Goal: Information Seeking & Learning: Find specific fact

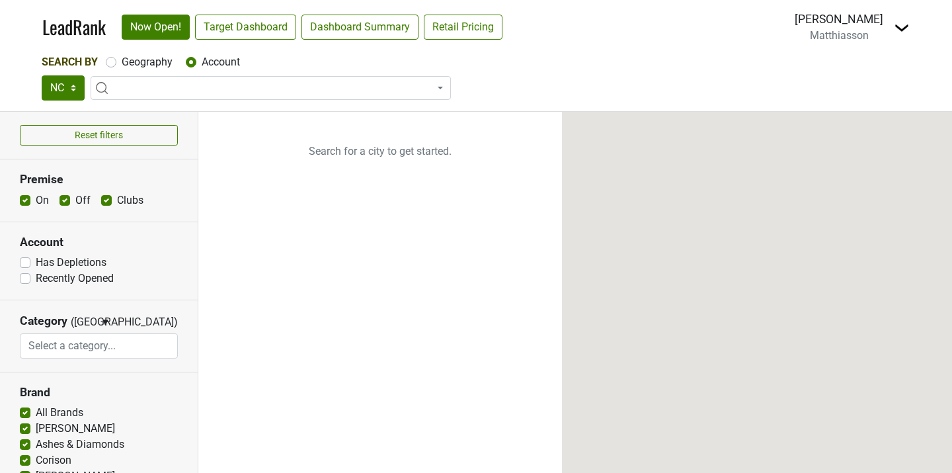
select select
click at [134, 83] on span at bounding box center [271, 88] width 360 height 24
type input "bottles"
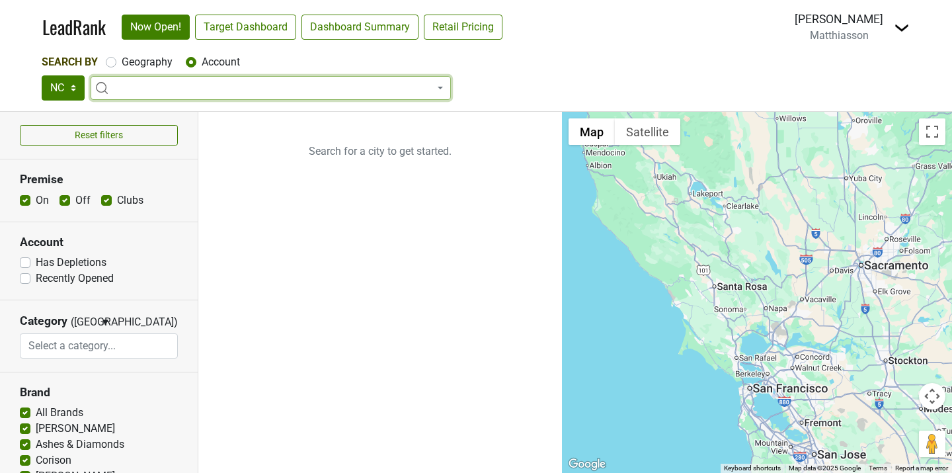
click at [157, 251] on section "Account Has Depletions Recently Opened" at bounding box center [99, 261] width 198 height 78
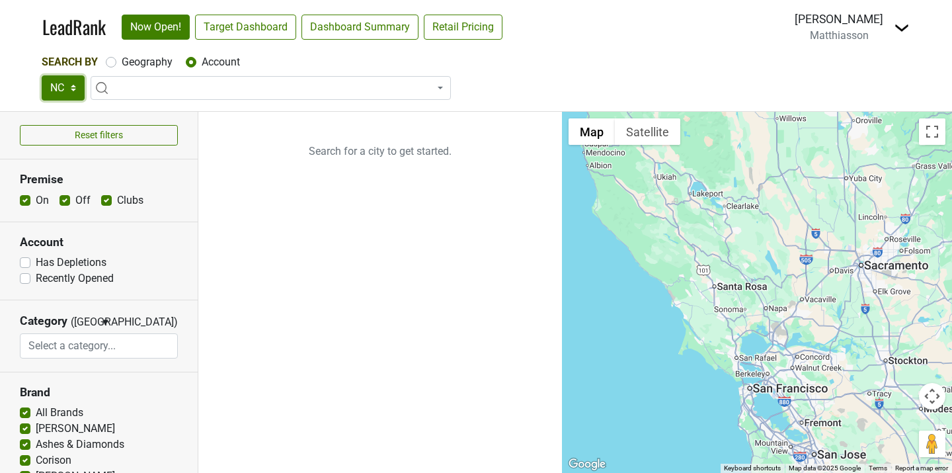
click at [71, 79] on select "NC SC GA TN AL" at bounding box center [63, 87] width 43 height 25
select select "SC"
click at [42, 75] on select "NC SC GA TN AL" at bounding box center [63, 87] width 43 height 25
click at [163, 86] on span at bounding box center [271, 88] width 360 height 24
click at [158, 85] on span at bounding box center [271, 88] width 360 height 24
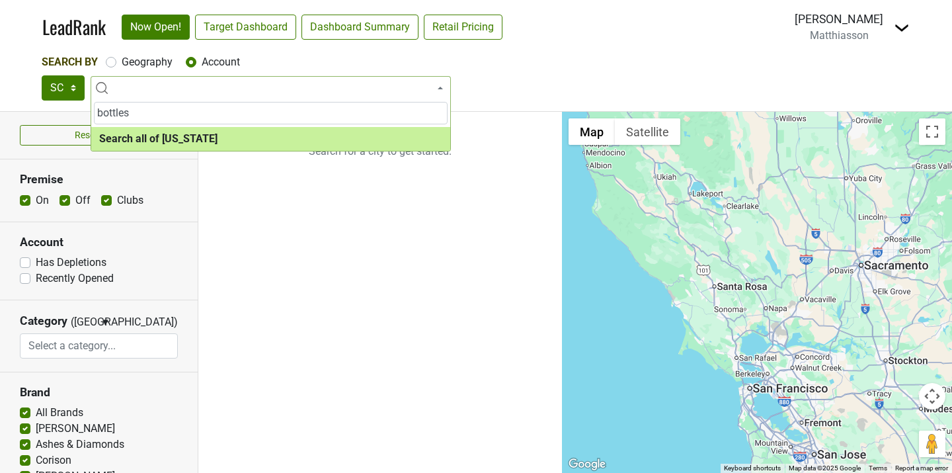
type input "bottles"
select select "ALL_SC"
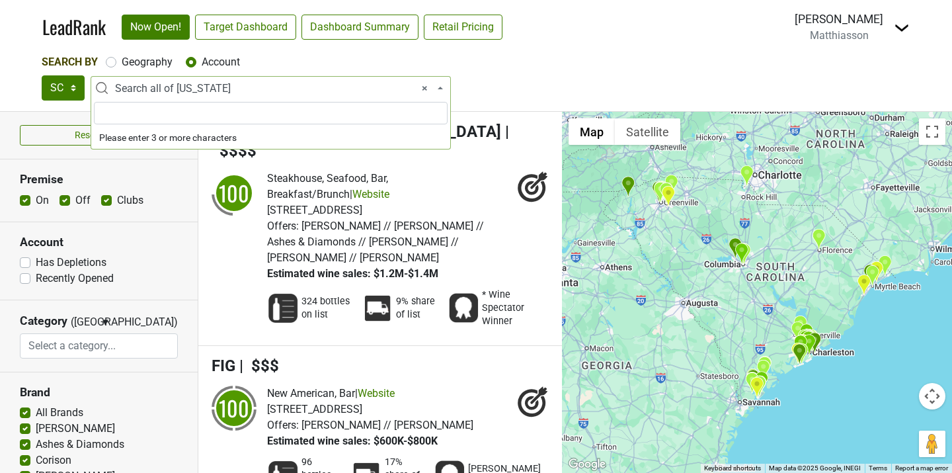
click at [209, 84] on span "× Search all of South Carolina" at bounding box center [274, 89] width 319 height 16
type input "bottles"
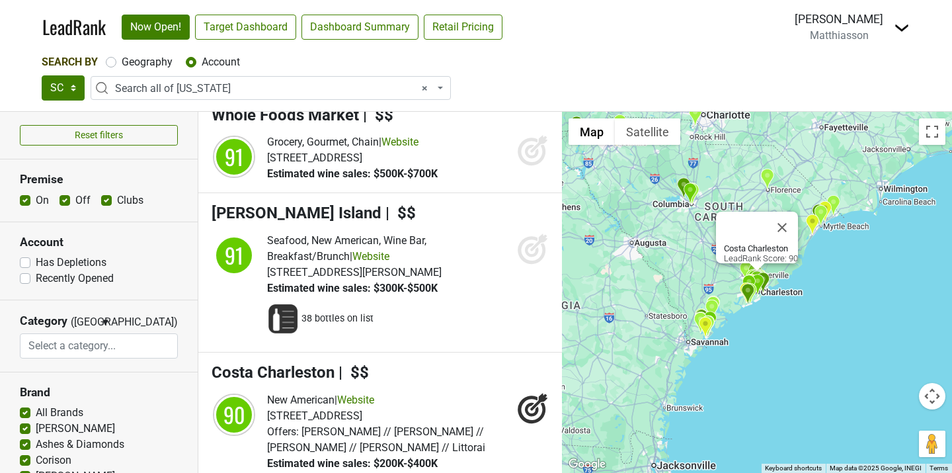
scroll to position [5976, 0]
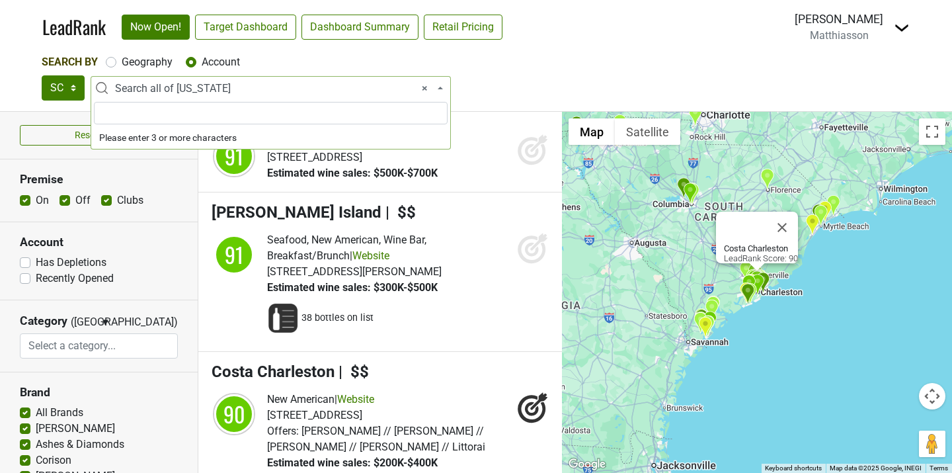
click at [313, 90] on span "× Search all of South Carolina" at bounding box center [274, 89] width 319 height 16
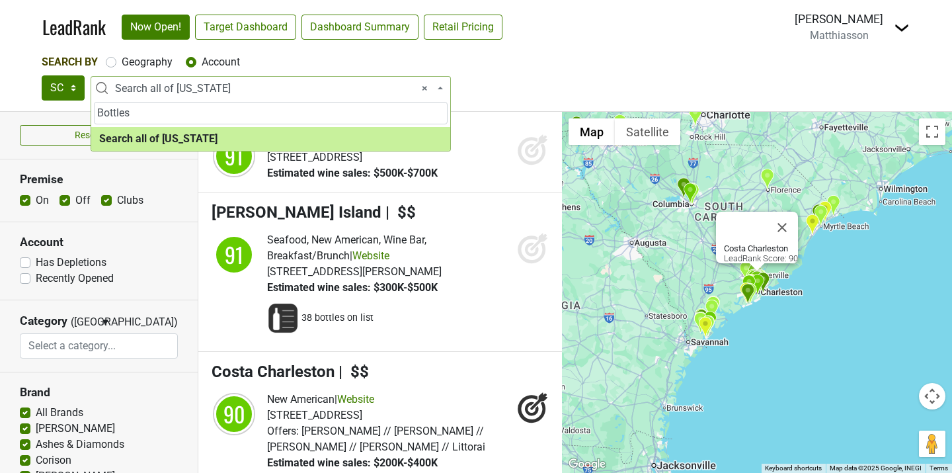
type input "Bottles"
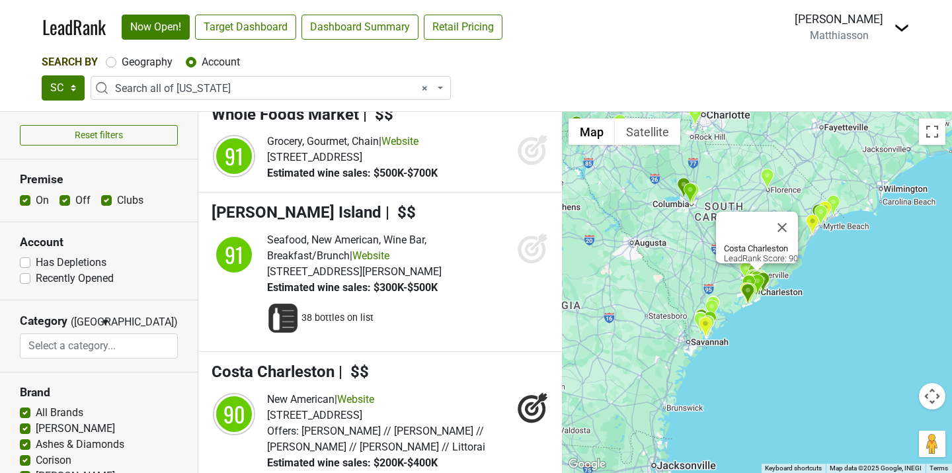
click at [498, 75] on div "Search By Geography Account NC SC GA TN AL Search all of South Carolina × Searc…" at bounding box center [476, 77] width 869 height 46
click at [242, 87] on span "× Search all of South Carolina" at bounding box center [274, 89] width 319 height 16
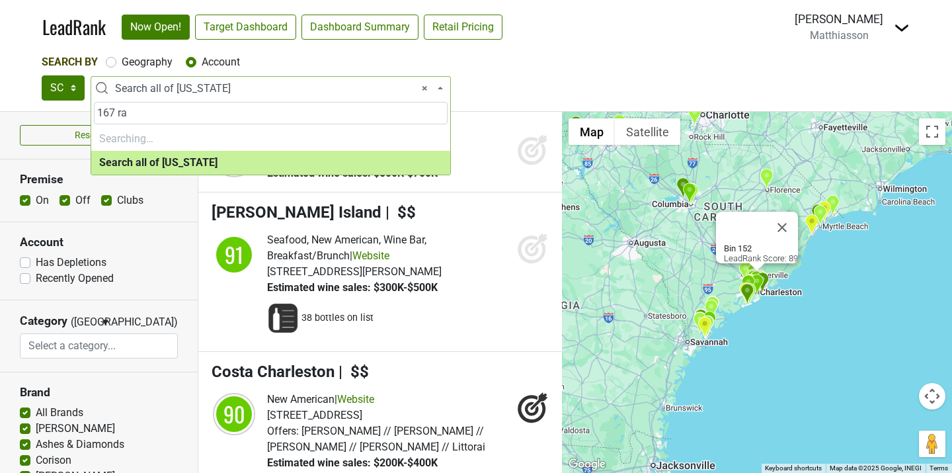
type input "167 raw"
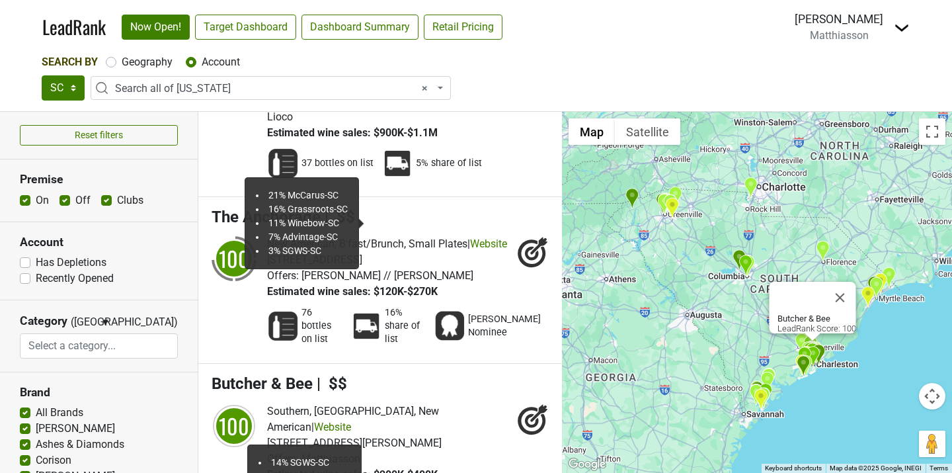
scroll to position [0, 0]
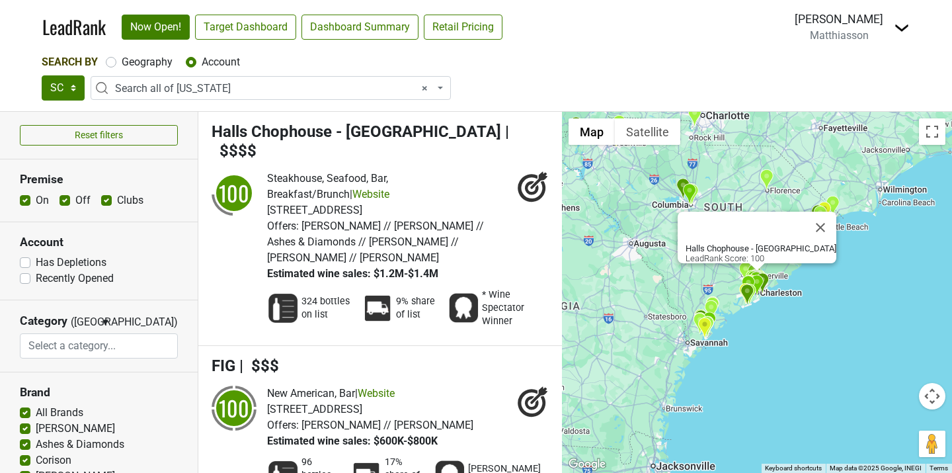
click at [221, 91] on span "× Search all of South Carolina" at bounding box center [274, 89] width 319 height 16
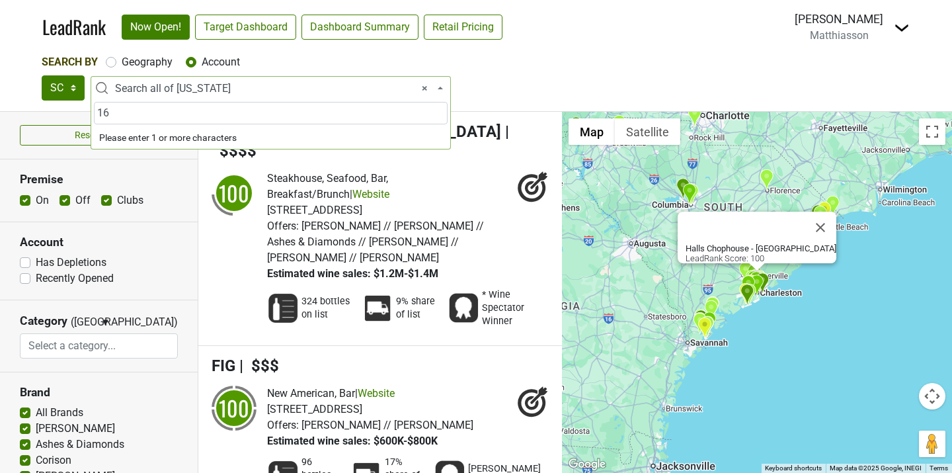
type input "167"
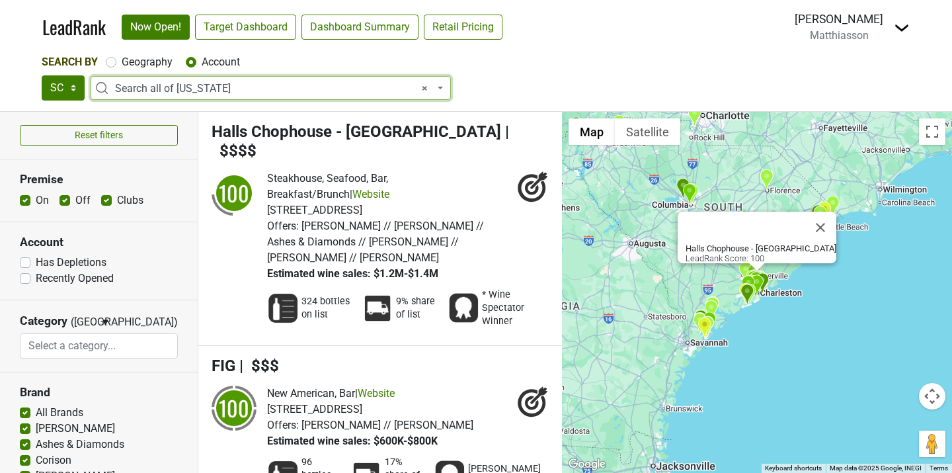
click at [112, 347] on input "search" at bounding box center [98, 345] width 157 height 25
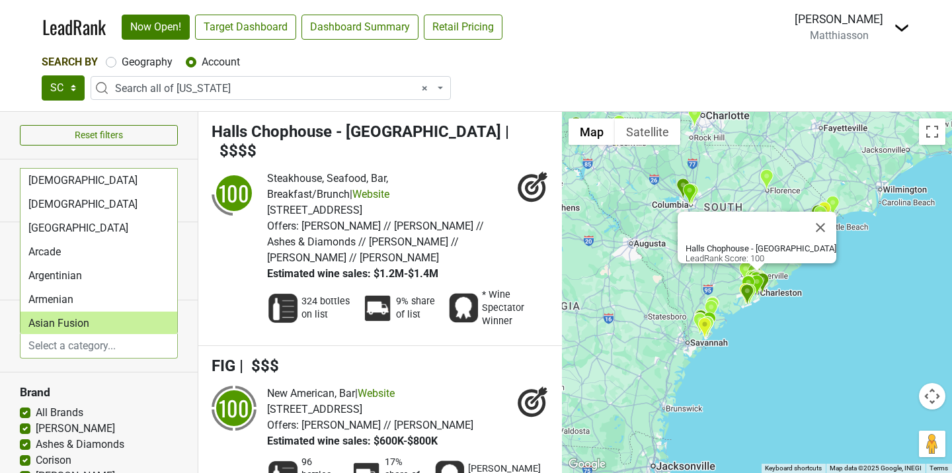
click at [173, 407] on div "All Brands" at bounding box center [99, 413] width 158 height 16
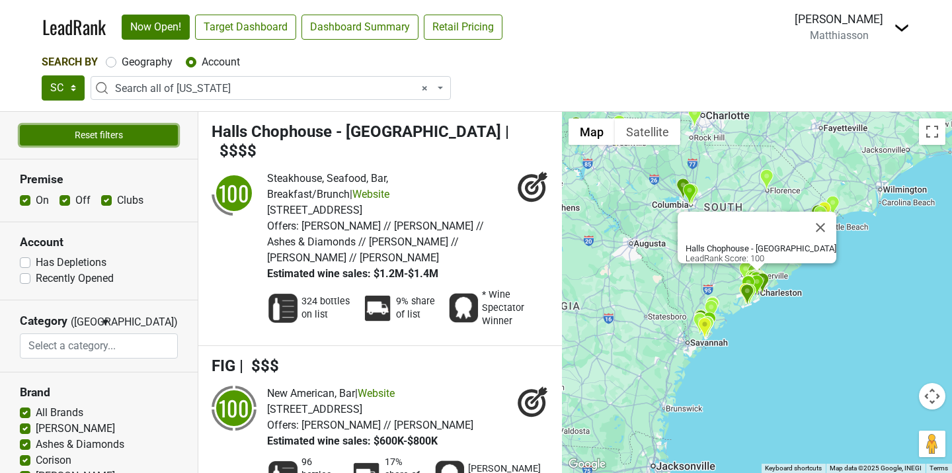
click at [102, 132] on button "Reset filters" at bounding box center [99, 135] width 158 height 20
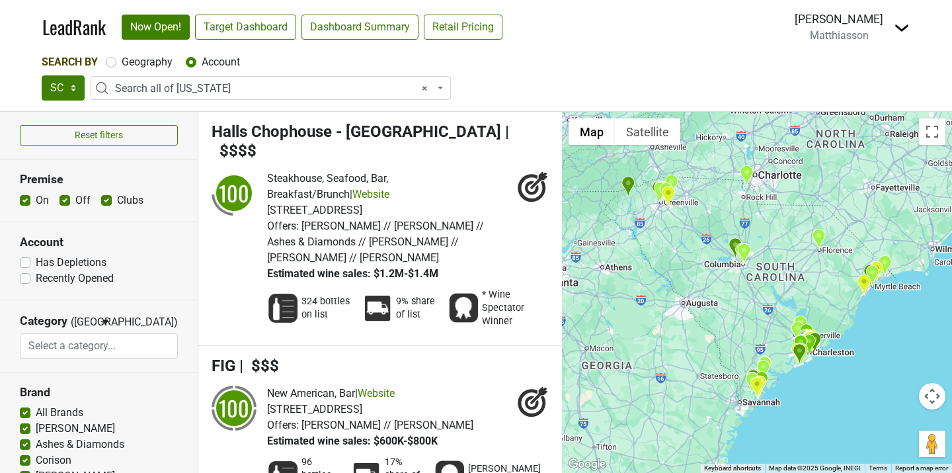
click at [131, 83] on span "× Search all of South Carolina" at bounding box center [274, 89] width 319 height 16
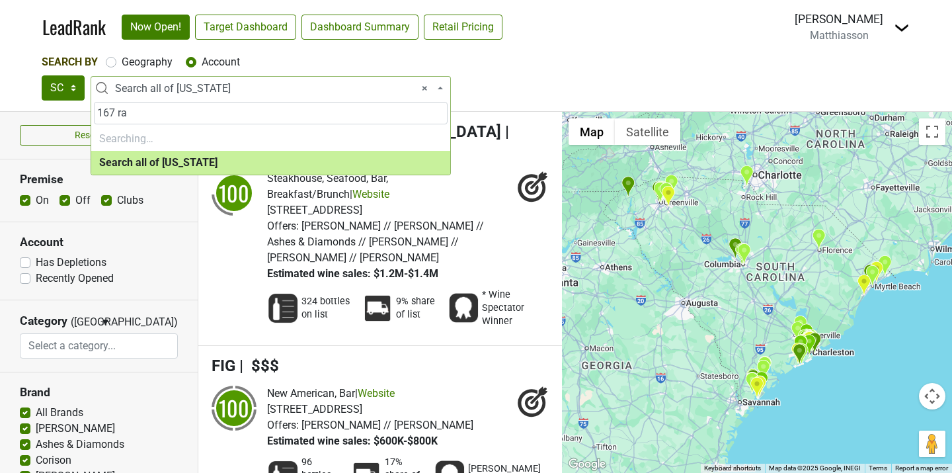
type input "167 raw"
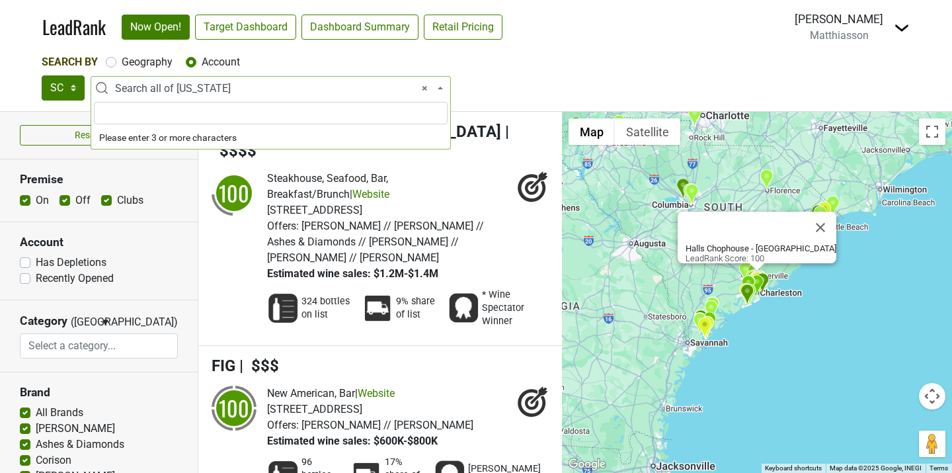
click at [260, 117] on input "search" at bounding box center [271, 113] width 354 height 22
click at [73, 91] on select "NC SC GA TN AL" at bounding box center [63, 87] width 43 height 25
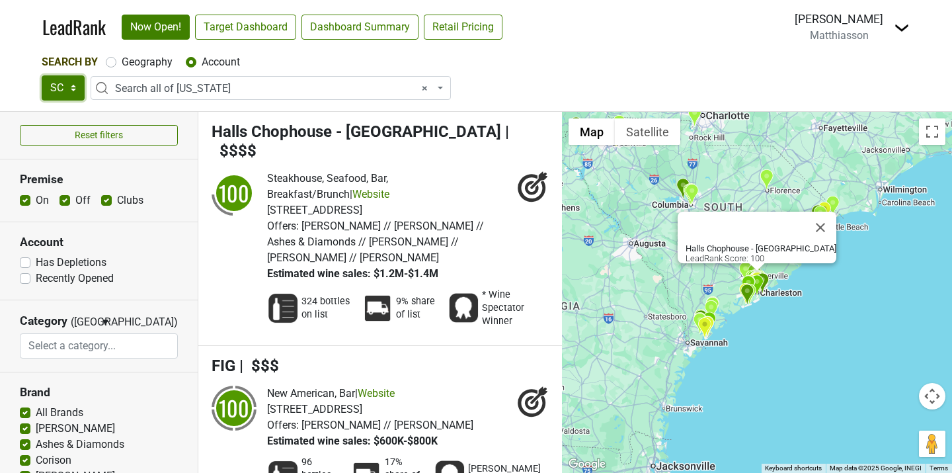
select select "NC"
click at [42, 75] on select "NC SC GA TN AL" at bounding box center [63, 87] width 43 height 25
select select
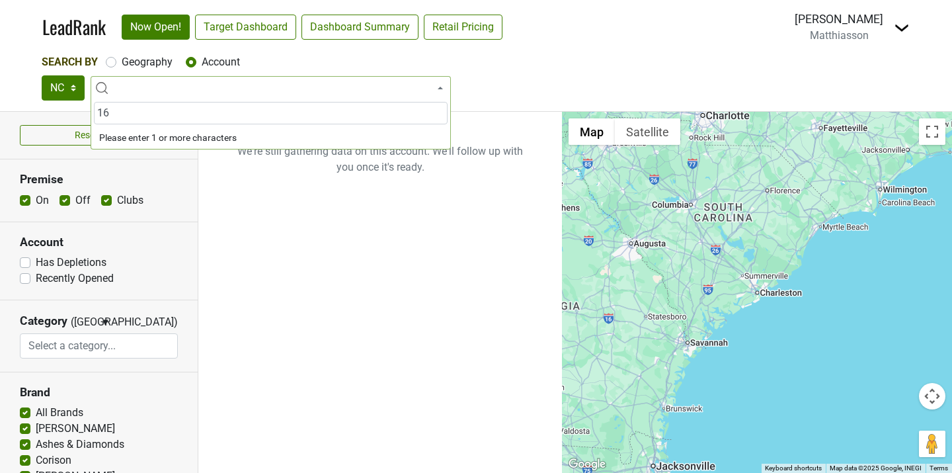
type input "167"
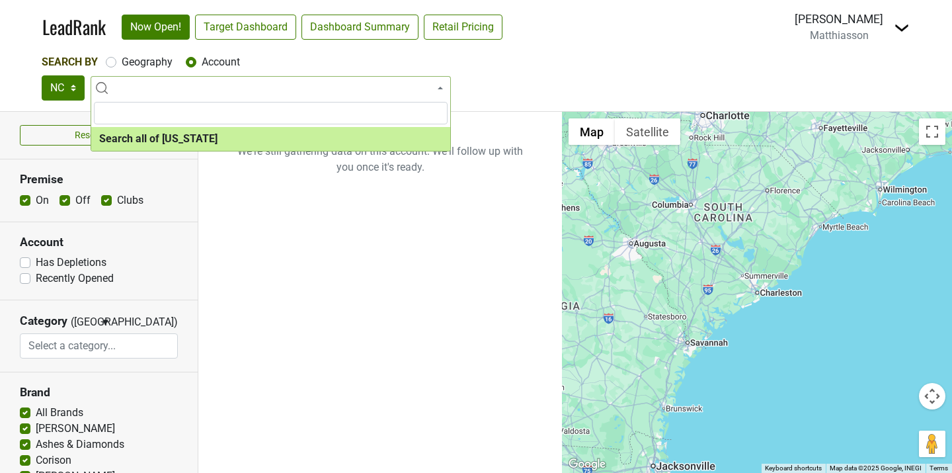
select select "ALL_NC"
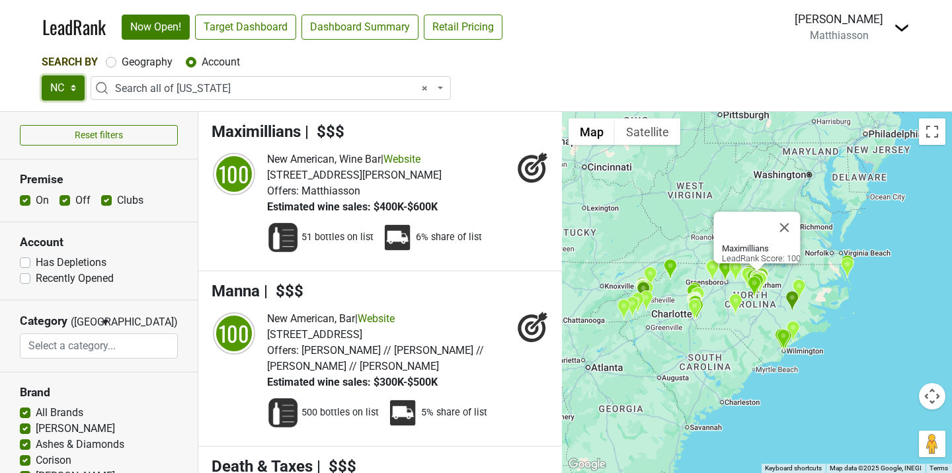
click at [73, 89] on select "NC SC GA TN AL" at bounding box center [63, 87] width 43 height 25
select select "SC"
click at [42, 75] on select "NC SC GA TN AL" at bounding box center [63, 87] width 43 height 25
select select
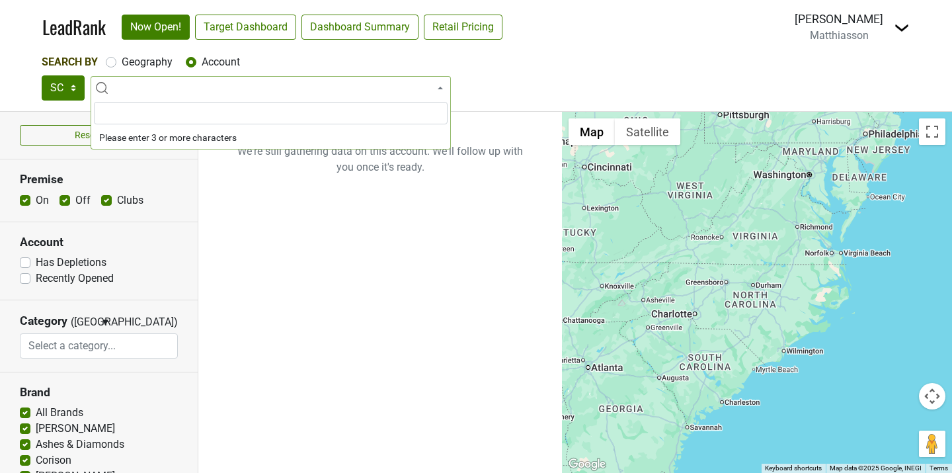
click at [260, 113] on input "search" at bounding box center [271, 113] width 354 height 22
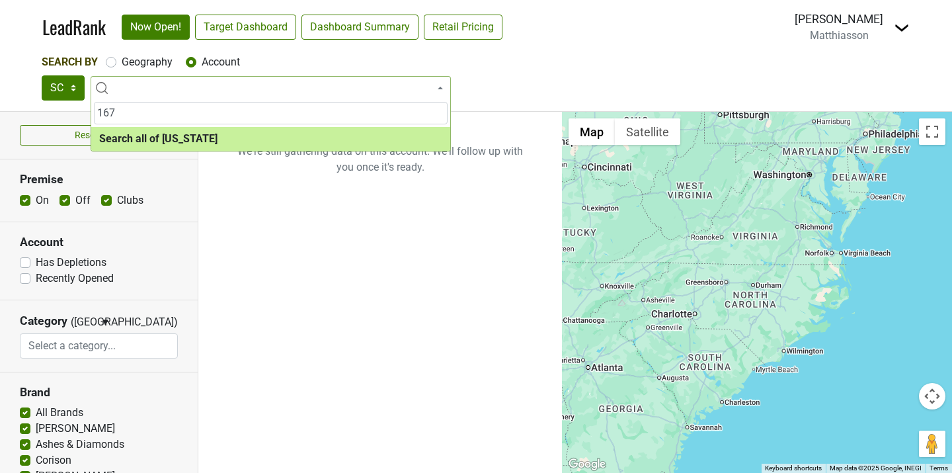
type input "167"
select select "ALL_SC"
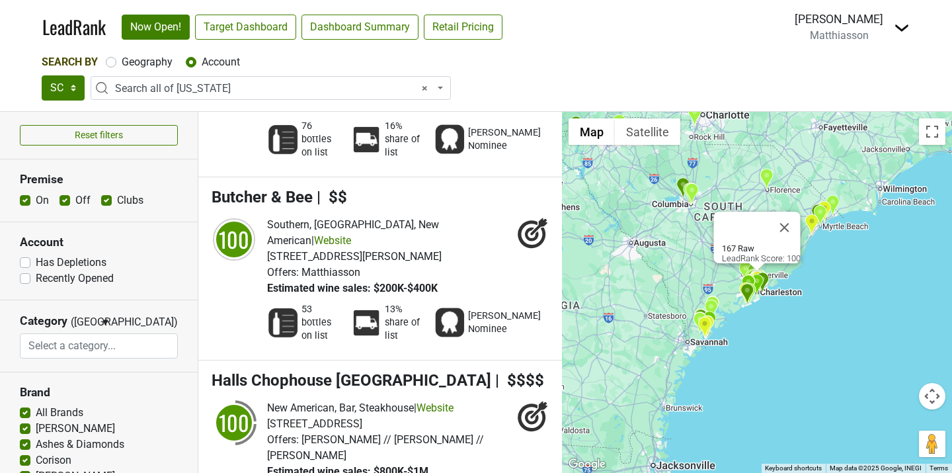
scroll to position [765, 0]
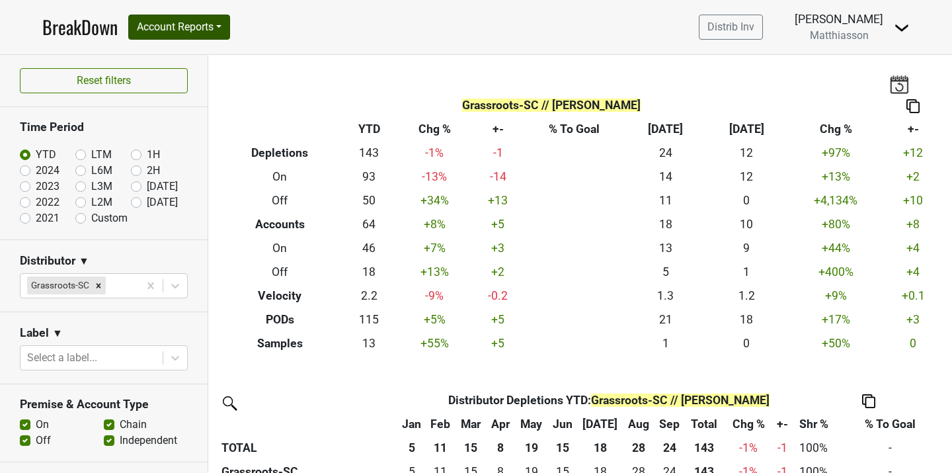
scroll to position [81, 0]
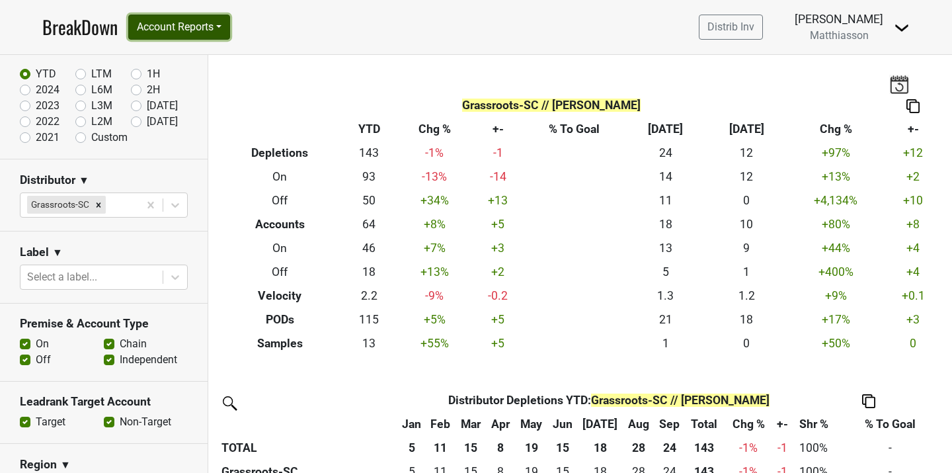
click at [207, 28] on button "Account Reports" at bounding box center [179, 27] width 102 height 25
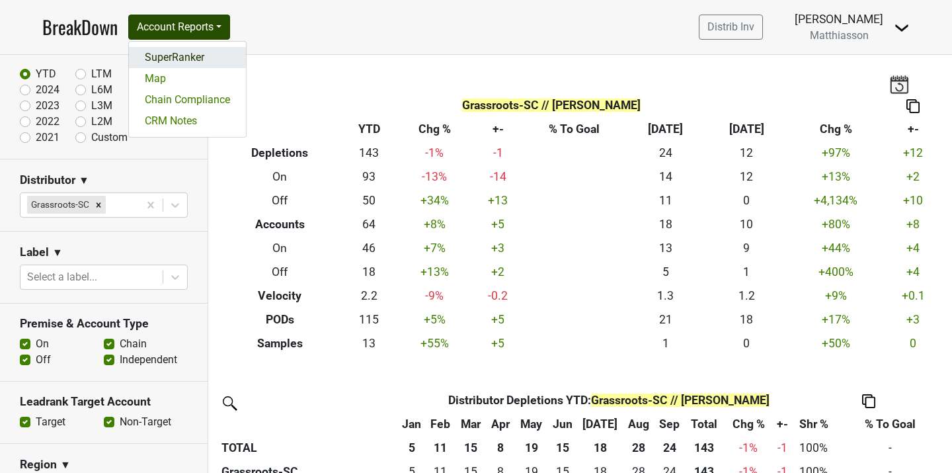
click at [196, 56] on link "SuperRanker" at bounding box center [187, 57] width 117 height 21
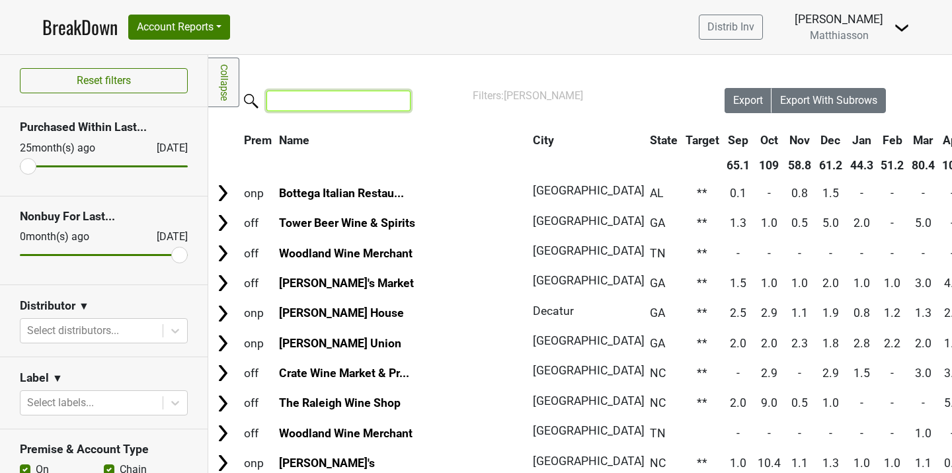
click at [305, 99] on input "search" at bounding box center [338, 101] width 144 height 20
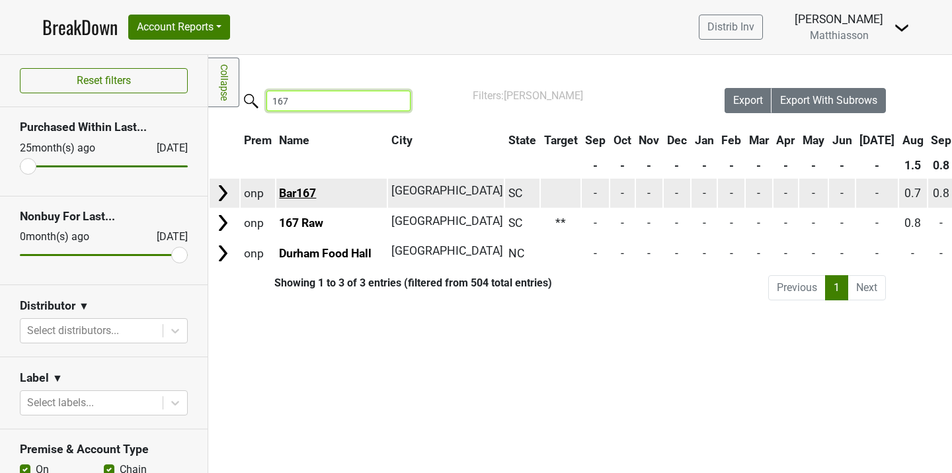
type input "167"
click at [305, 188] on link "Bar167" at bounding box center [297, 192] width 37 height 13
click at [223, 198] on img at bounding box center [223, 193] width 20 height 20
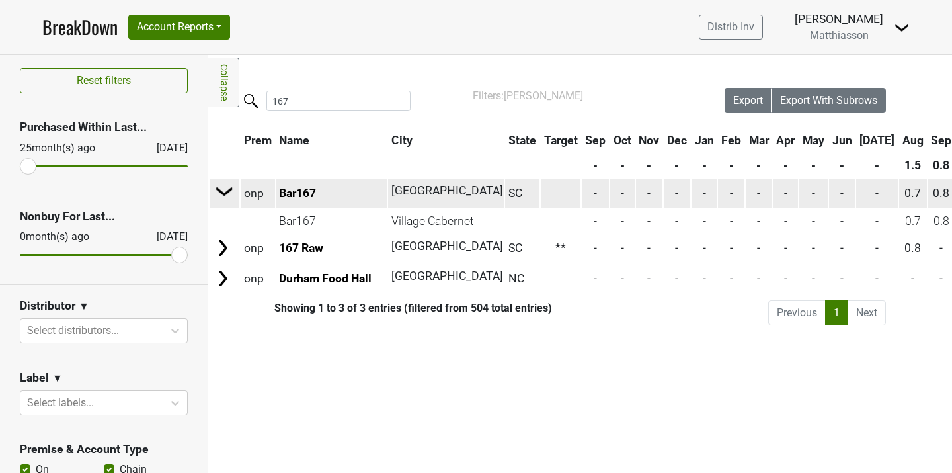
click at [223, 196] on img at bounding box center [225, 191] width 20 height 20
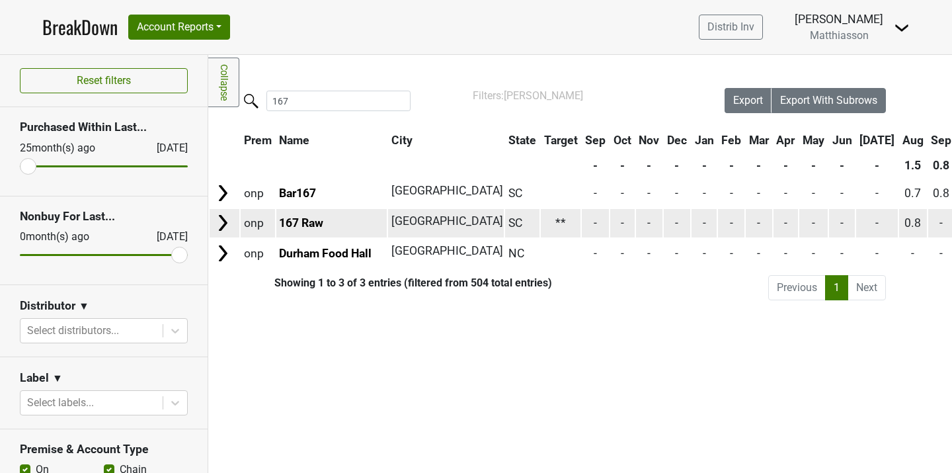
click at [223, 224] on img at bounding box center [223, 223] width 20 height 20
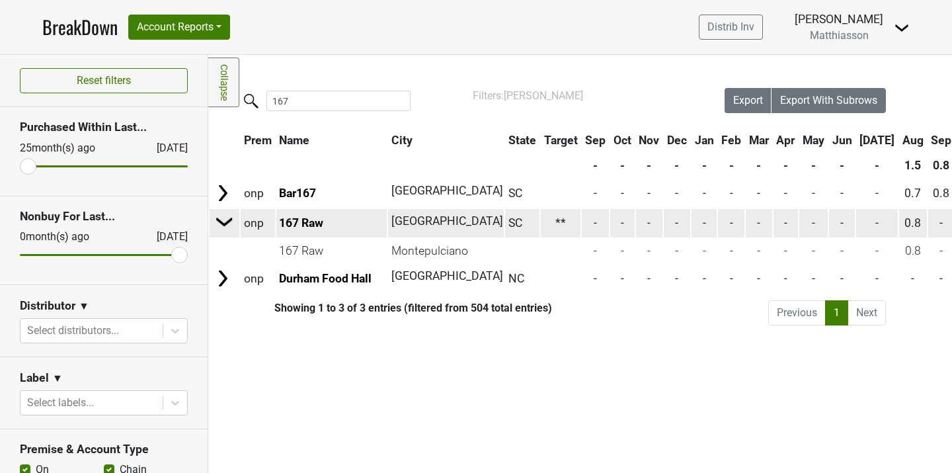
click at [223, 224] on img at bounding box center [225, 222] width 20 height 20
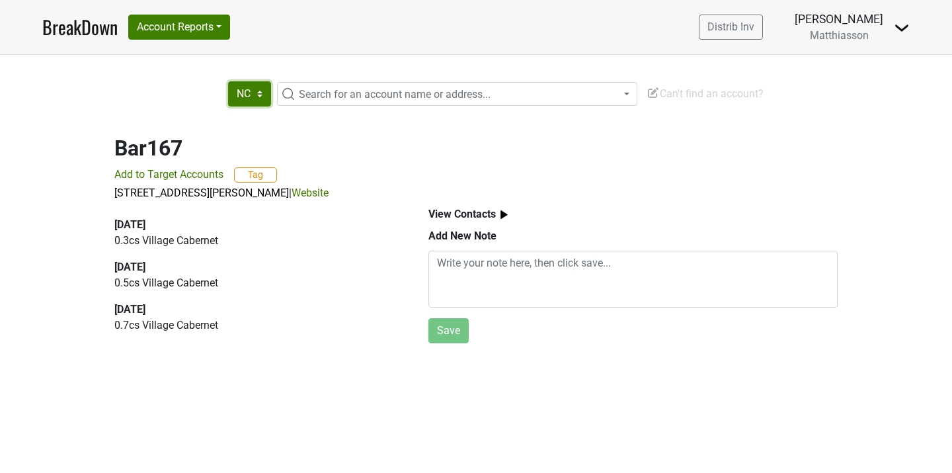
click at [266, 98] on select "AL GA NC SC TN" at bounding box center [249, 93] width 43 height 25
select select "SC"
click at [228, 81] on select "AL GA NC SC TN" at bounding box center [249, 93] width 43 height 25
click at [337, 92] on span "Search for an account name or address..." at bounding box center [395, 94] width 192 height 13
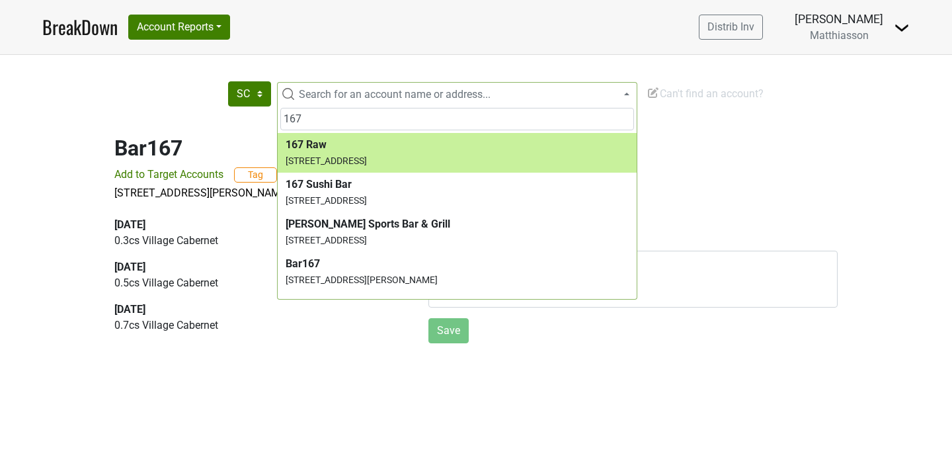
type input "167"
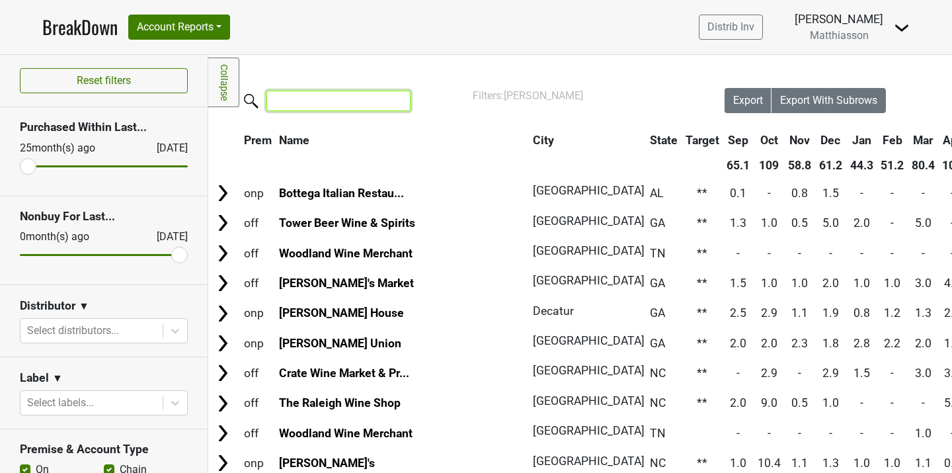
click at [303, 99] on input "search" at bounding box center [338, 101] width 144 height 20
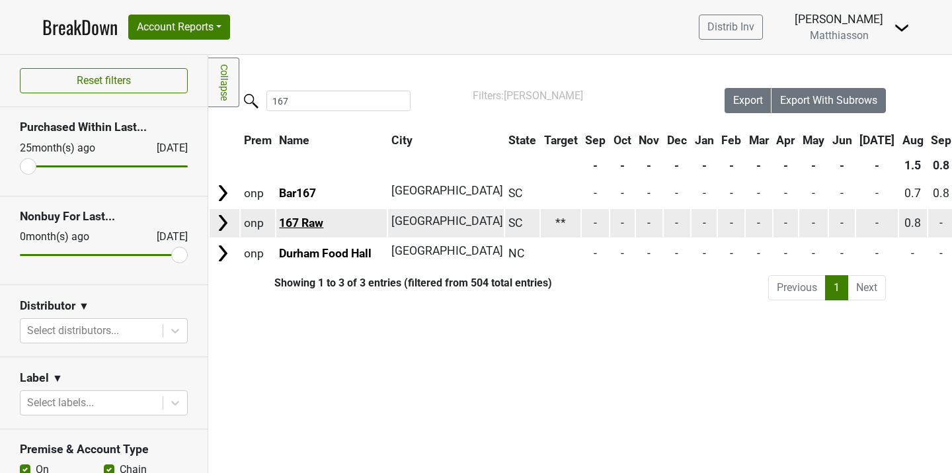
click at [297, 221] on link "167 Raw" at bounding box center [301, 222] width 44 height 13
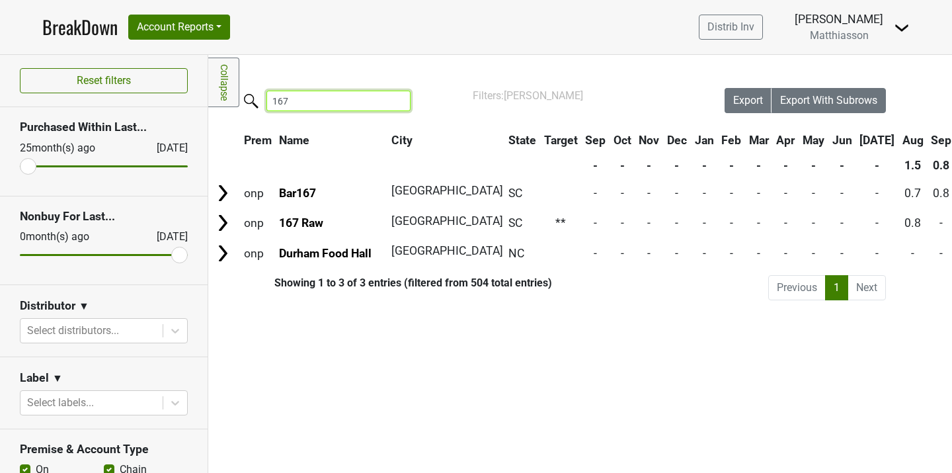
click at [301, 102] on input "167" at bounding box center [338, 101] width 144 height 20
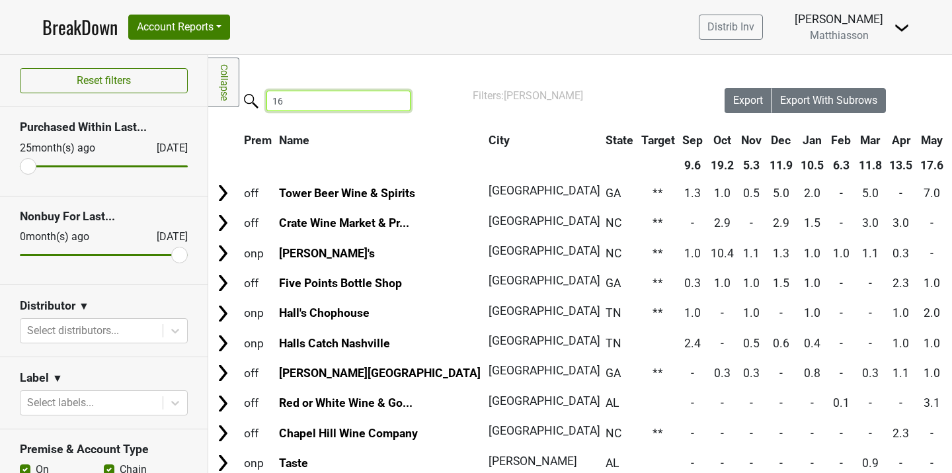
type input "1"
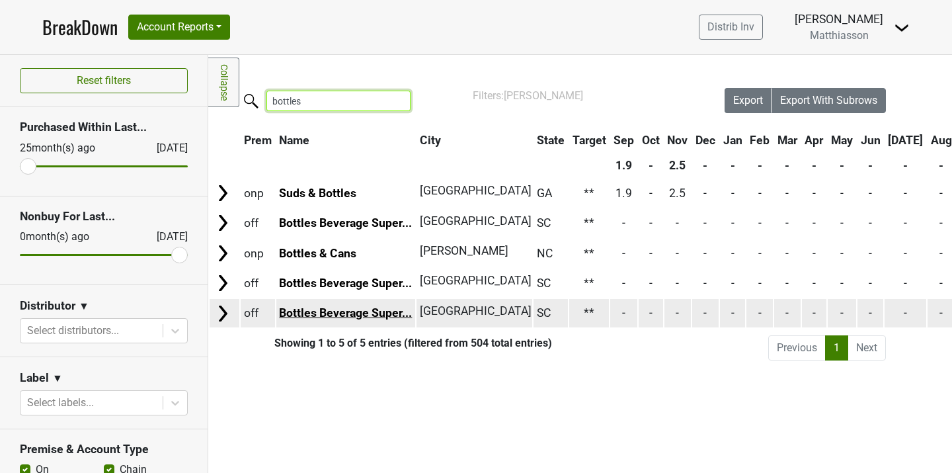
type input "bottles"
click at [365, 312] on link "Bottles Beverage Super..." at bounding box center [345, 312] width 133 height 13
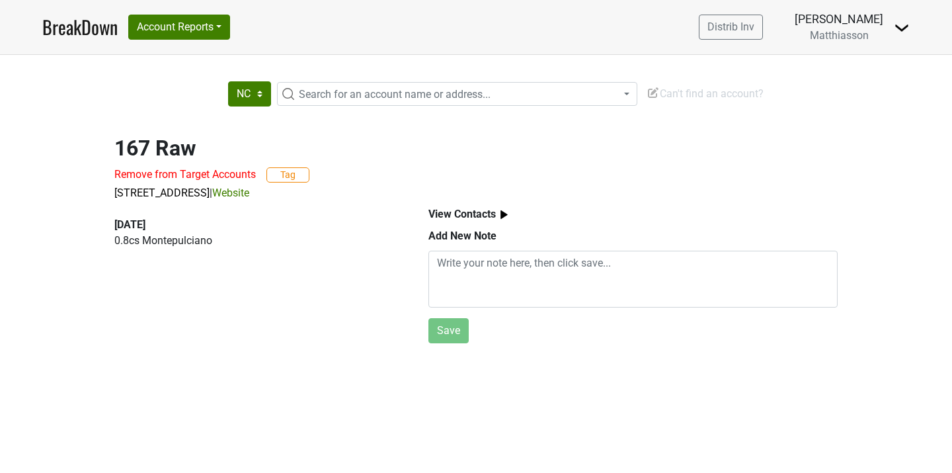
click at [165, 151] on h2 "167 Raw" at bounding box center [475, 148] width 723 height 25
click at [261, 93] on select "AL GA NC SC [GEOGRAPHIC_DATA]" at bounding box center [249, 93] width 43 height 25
select select "SC"
click at [228, 81] on select "AL GA NC SC [GEOGRAPHIC_DATA]" at bounding box center [249, 93] width 43 height 25
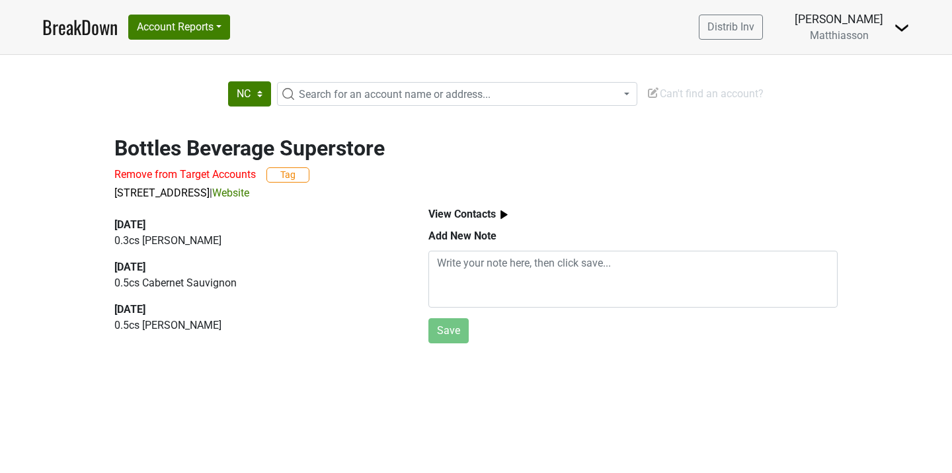
select select "NC"
click at [263, 237] on p "0.3 cs [PERSON_NAME]" at bounding box center [256, 241] width 284 height 16
